Goal: Task Accomplishment & Management: Manage account settings

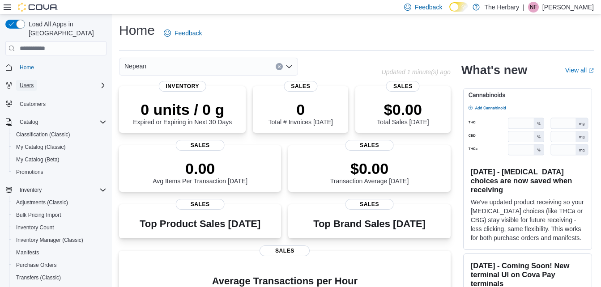
click at [36, 80] on button "Users" at bounding box center [26, 85] width 21 height 11
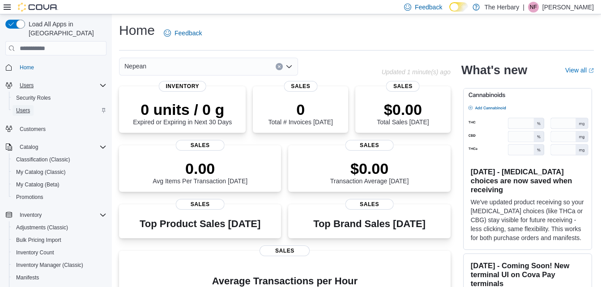
click at [23, 107] on span "Users" at bounding box center [23, 110] width 14 height 7
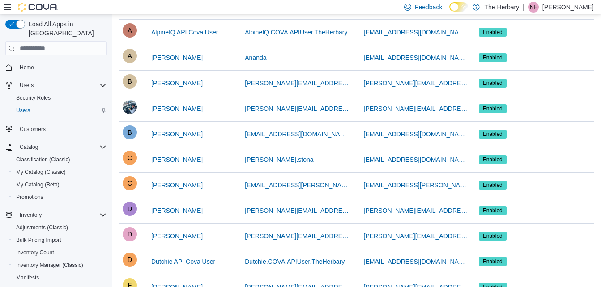
scroll to position [158, 0]
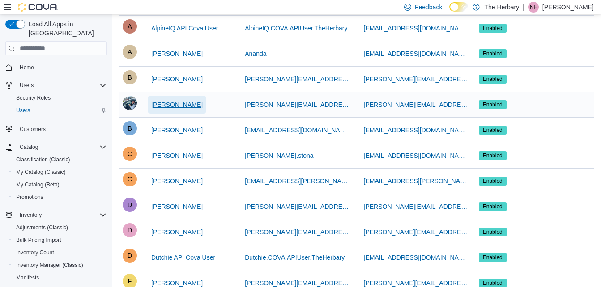
click at [185, 104] on span "[PERSON_NAME]" at bounding box center [176, 104] width 51 height 9
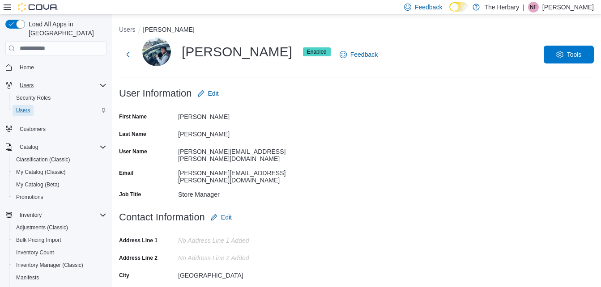
click at [22, 107] on span "Users" at bounding box center [23, 110] width 14 height 7
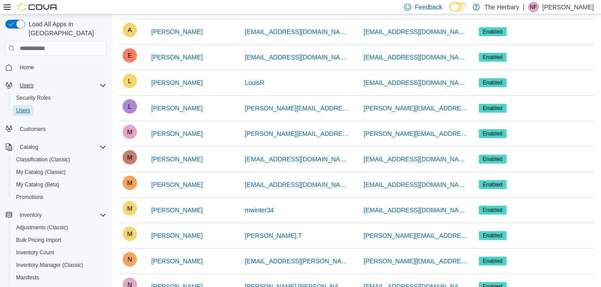
scroll to position [608, 0]
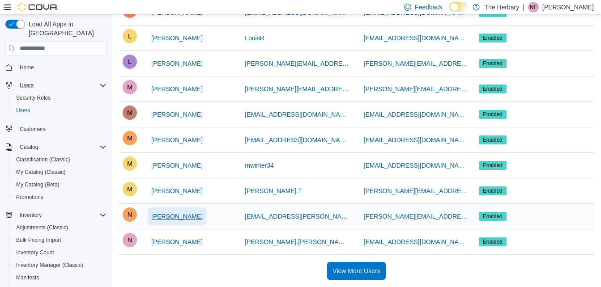
click at [176, 218] on span "[PERSON_NAME]" at bounding box center [176, 216] width 51 height 9
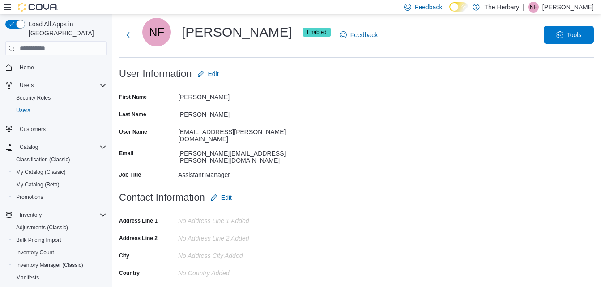
scroll to position [19, 0]
click at [217, 73] on span "Edit" at bounding box center [213, 74] width 11 height 9
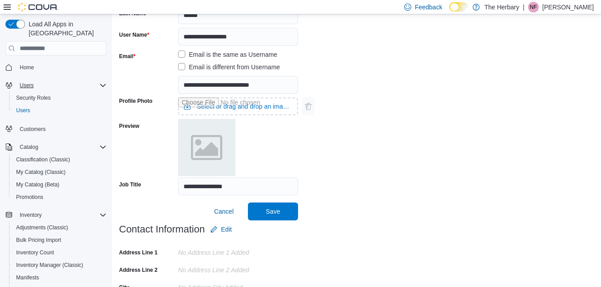
scroll to position [125, 0]
click at [207, 188] on input "**********" at bounding box center [238, 186] width 120 height 18
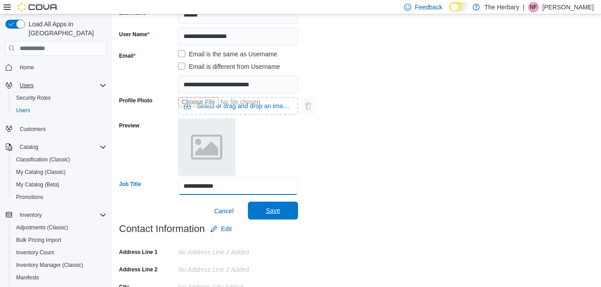
type input "**********"
click at [274, 212] on span "Save" at bounding box center [273, 210] width 14 height 9
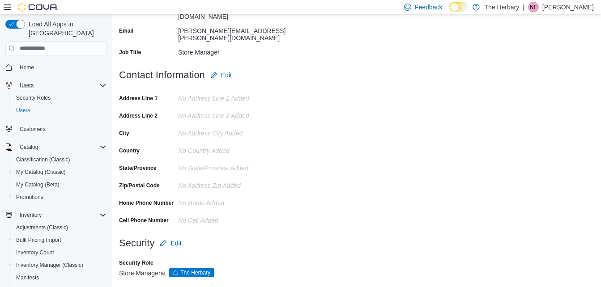
scroll to position [0, 0]
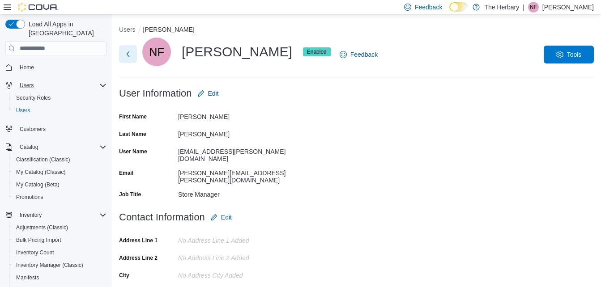
click at [124, 50] on button "Next" at bounding box center [128, 54] width 18 height 18
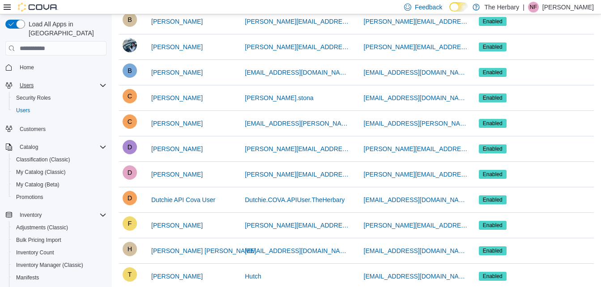
scroll to position [216, 0]
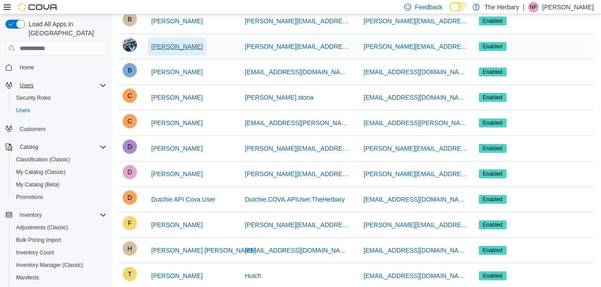
click at [182, 47] on span "[PERSON_NAME]" at bounding box center [176, 46] width 51 height 9
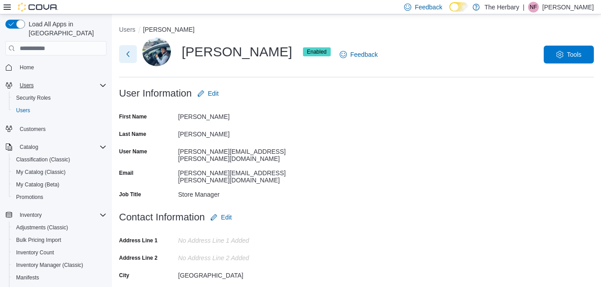
click at [128, 57] on button "Next" at bounding box center [128, 54] width 18 height 18
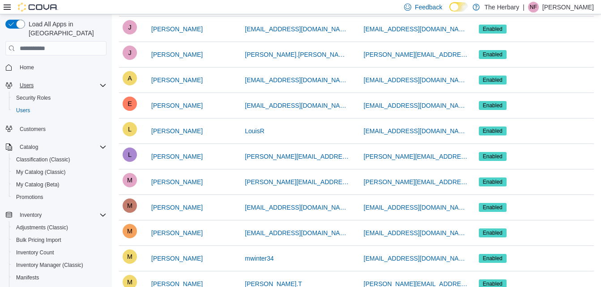
scroll to position [523, 0]
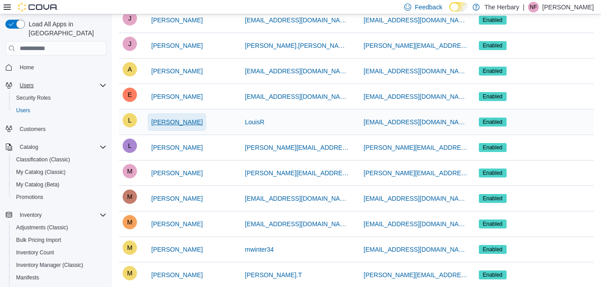
click at [163, 119] on span "[PERSON_NAME]" at bounding box center [176, 122] width 51 height 9
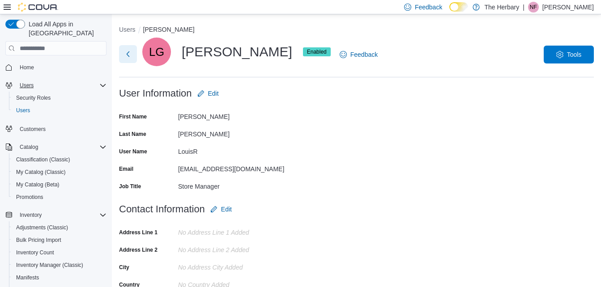
click at [128, 54] on button "Next" at bounding box center [128, 54] width 18 height 18
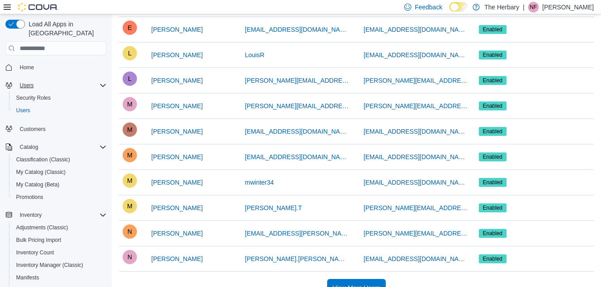
scroll to position [608, 0]
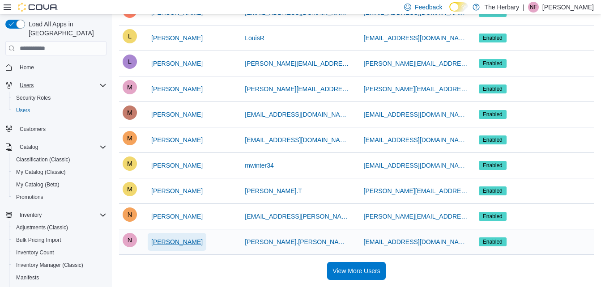
click at [174, 244] on span "[PERSON_NAME]" at bounding box center [176, 242] width 51 height 9
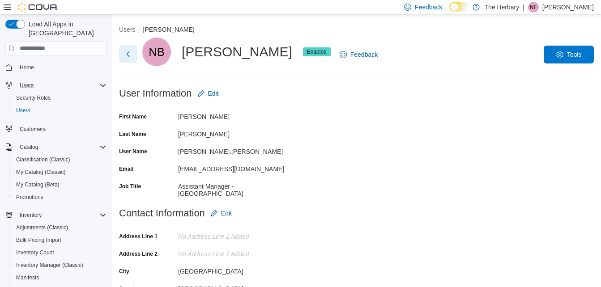
click at [131, 56] on button "Next" at bounding box center [128, 54] width 18 height 18
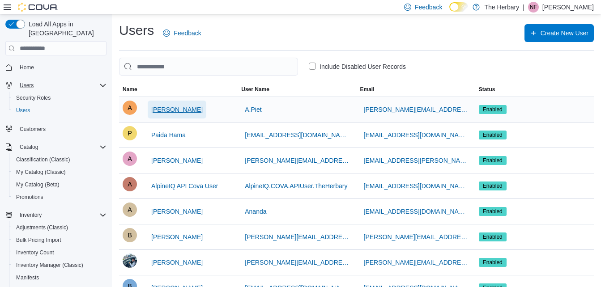
click at [180, 109] on span "[PERSON_NAME]" at bounding box center [176, 109] width 51 height 9
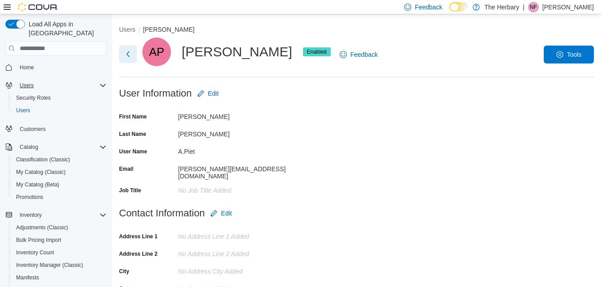
click at [128, 56] on button "Next" at bounding box center [128, 54] width 18 height 18
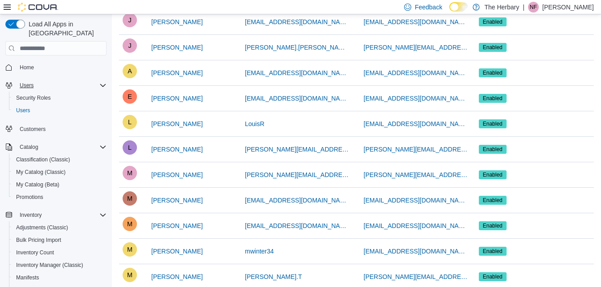
scroll to position [523, 0]
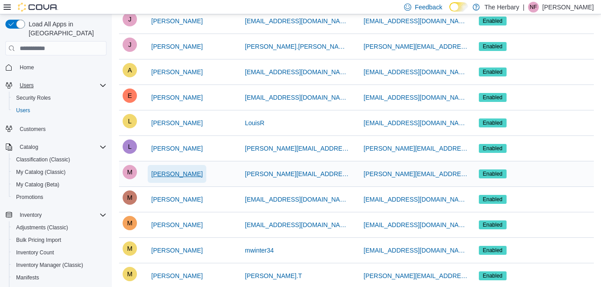
click at [172, 178] on span "[PERSON_NAME]" at bounding box center [176, 174] width 51 height 9
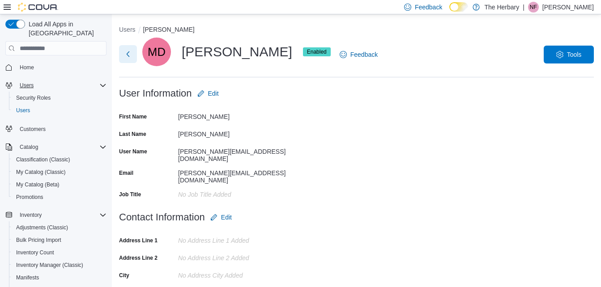
click at [128, 54] on button "Next" at bounding box center [128, 54] width 18 height 18
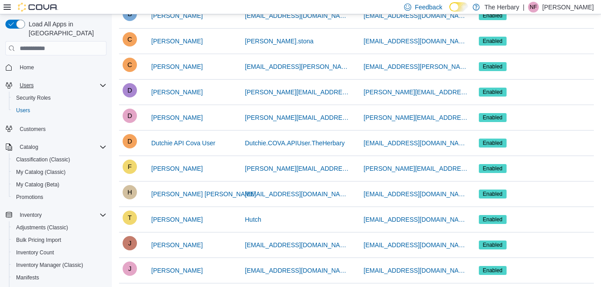
scroll to position [142, 0]
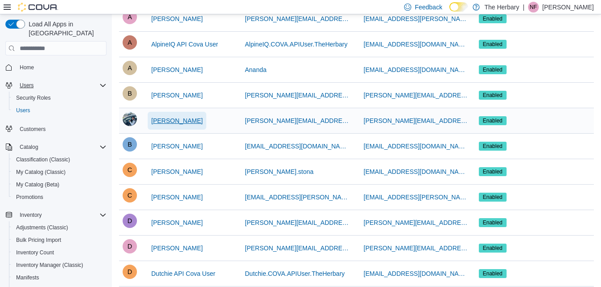
click at [189, 124] on span "[PERSON_NAME]" at bounding box center [176, 120] width 51 height 9
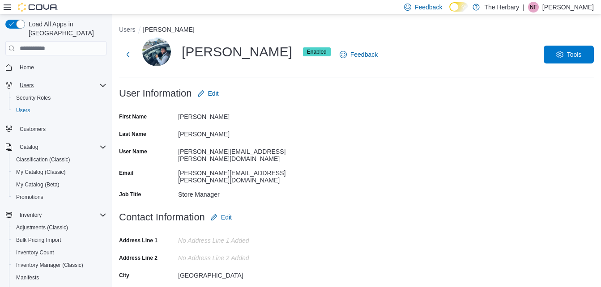
scroll to position [142, 0]
